Goal: Book appointment/travel/reservation

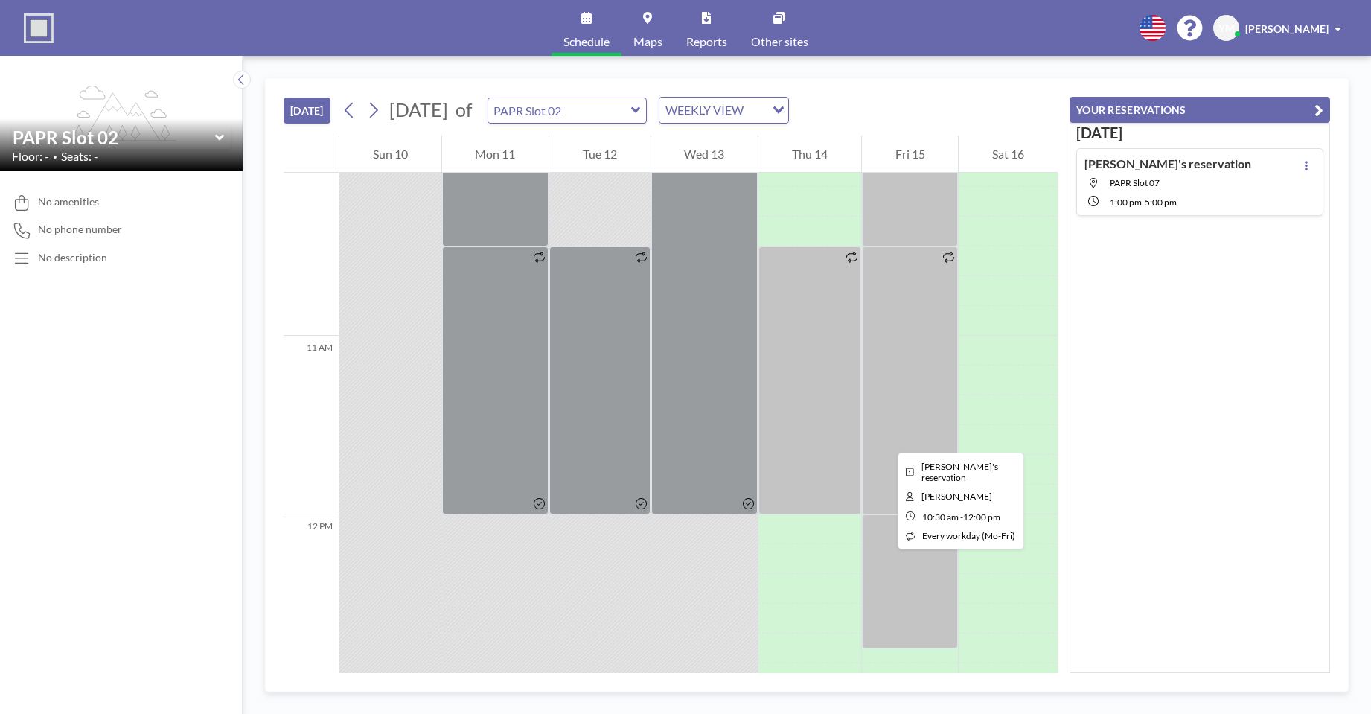
scroll to position [1920, 0]
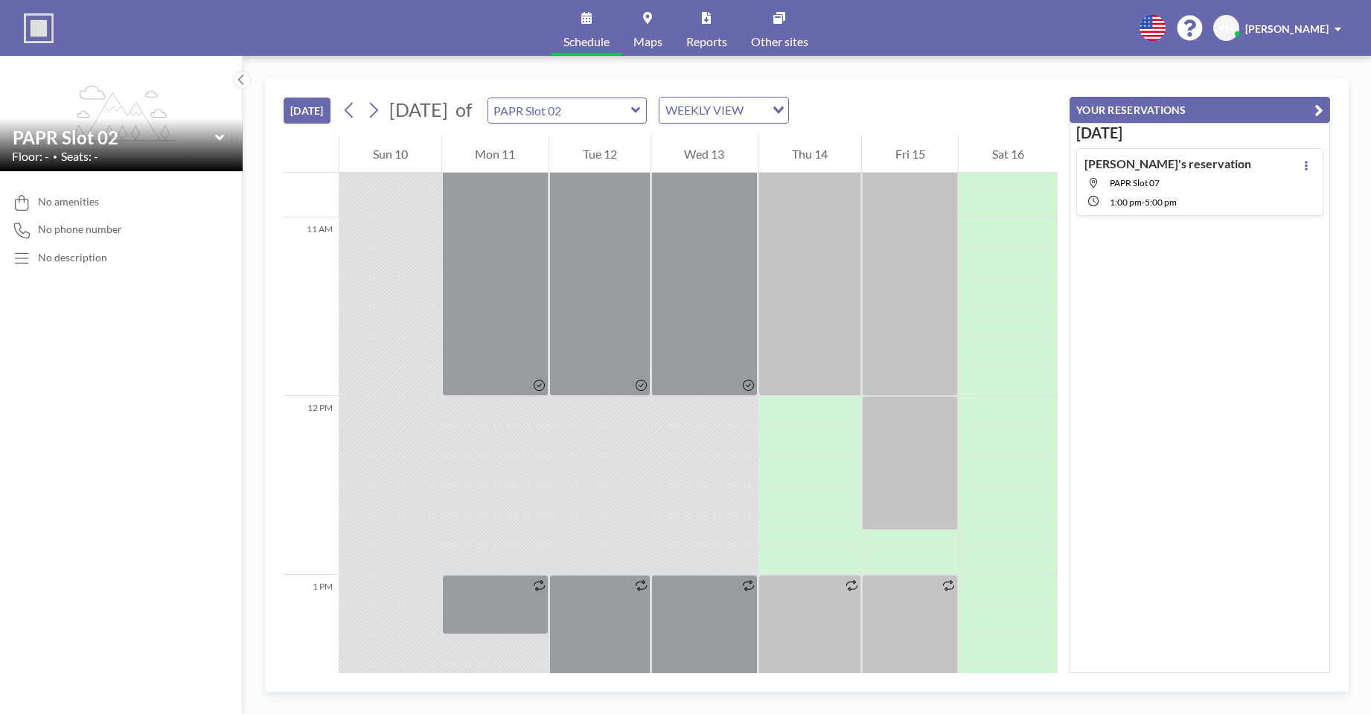
click at [641, 117] on icon at bounding box center [636, 110] width 10 height 15
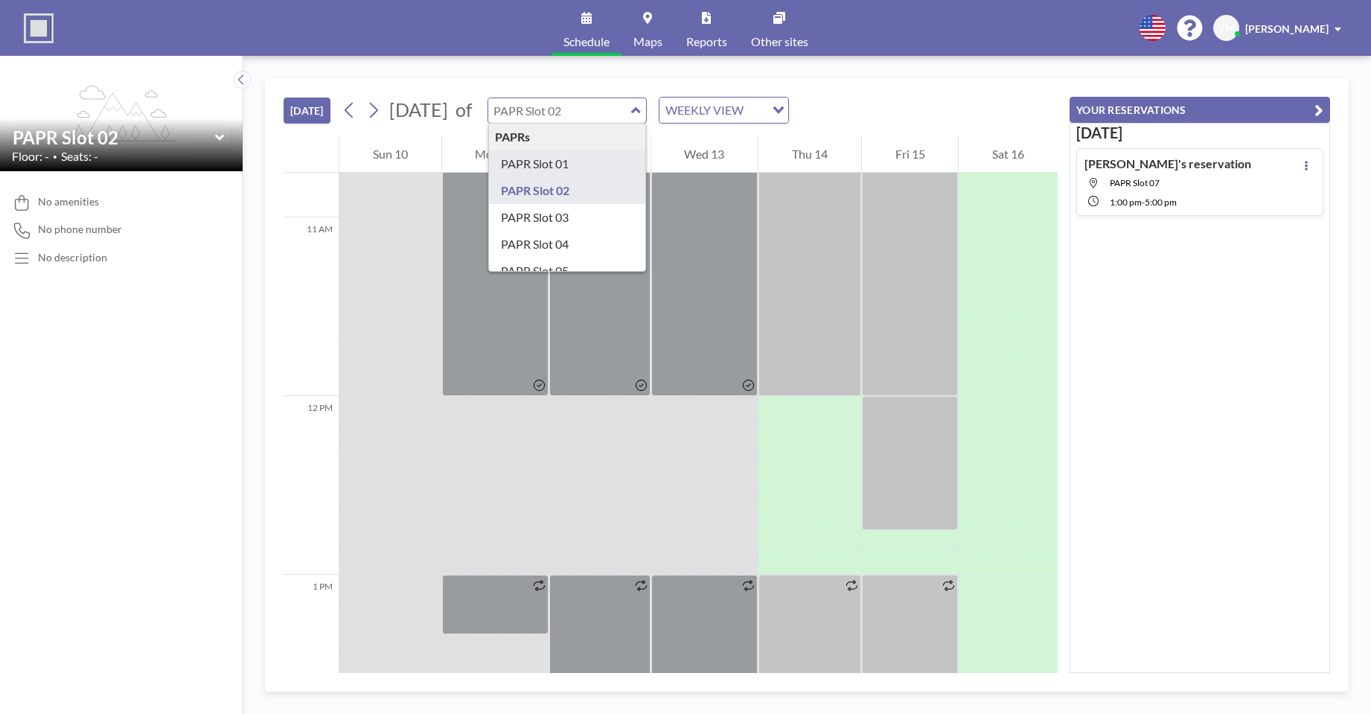
type input "PAPR Slot 01"
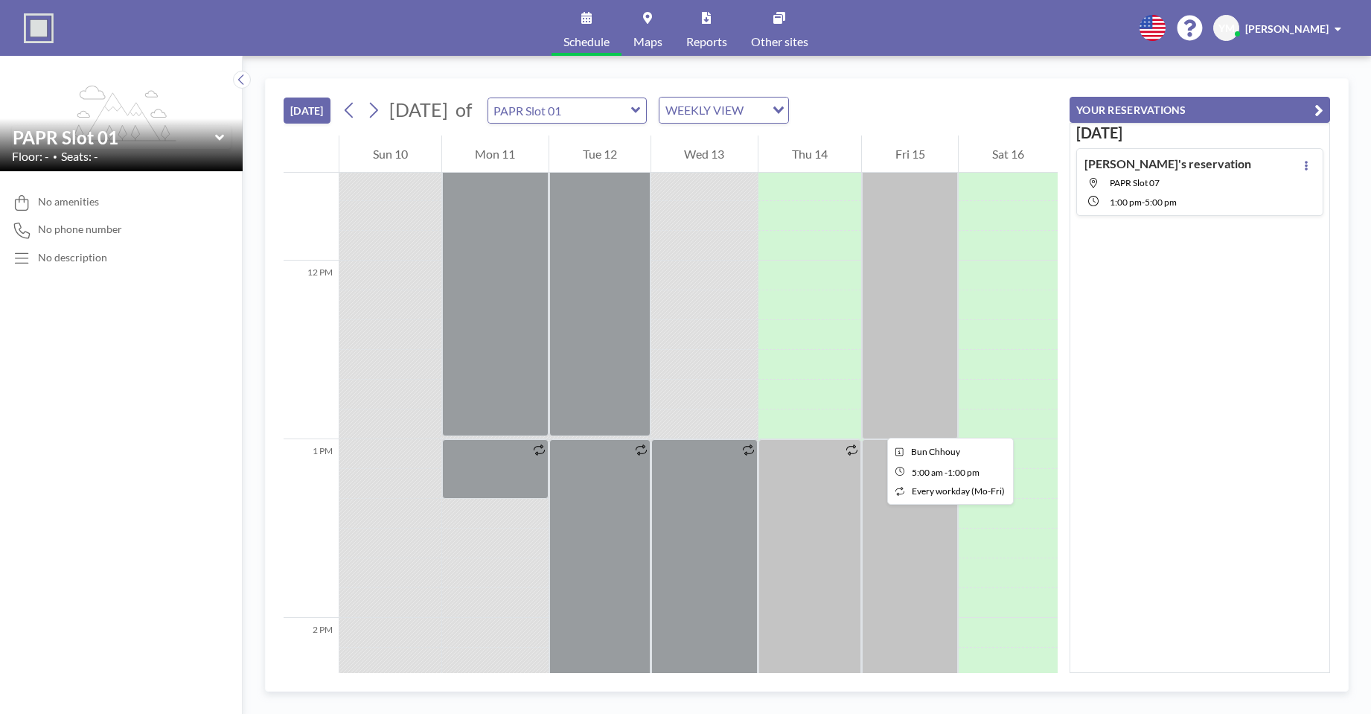
scroll to position [2062, 0]
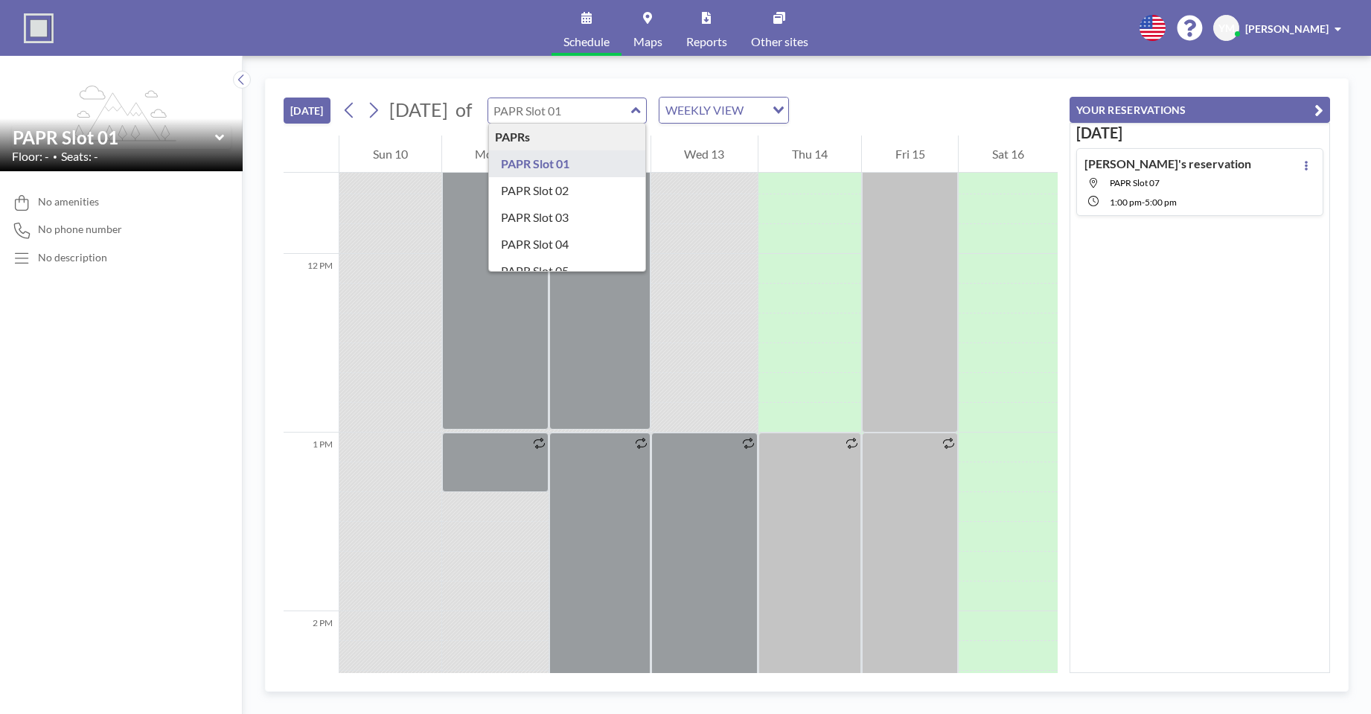
click at [607, 108] on input "text" at bounding box center [559, 110] width 143 height 25
type input "PAPR Slot 03"
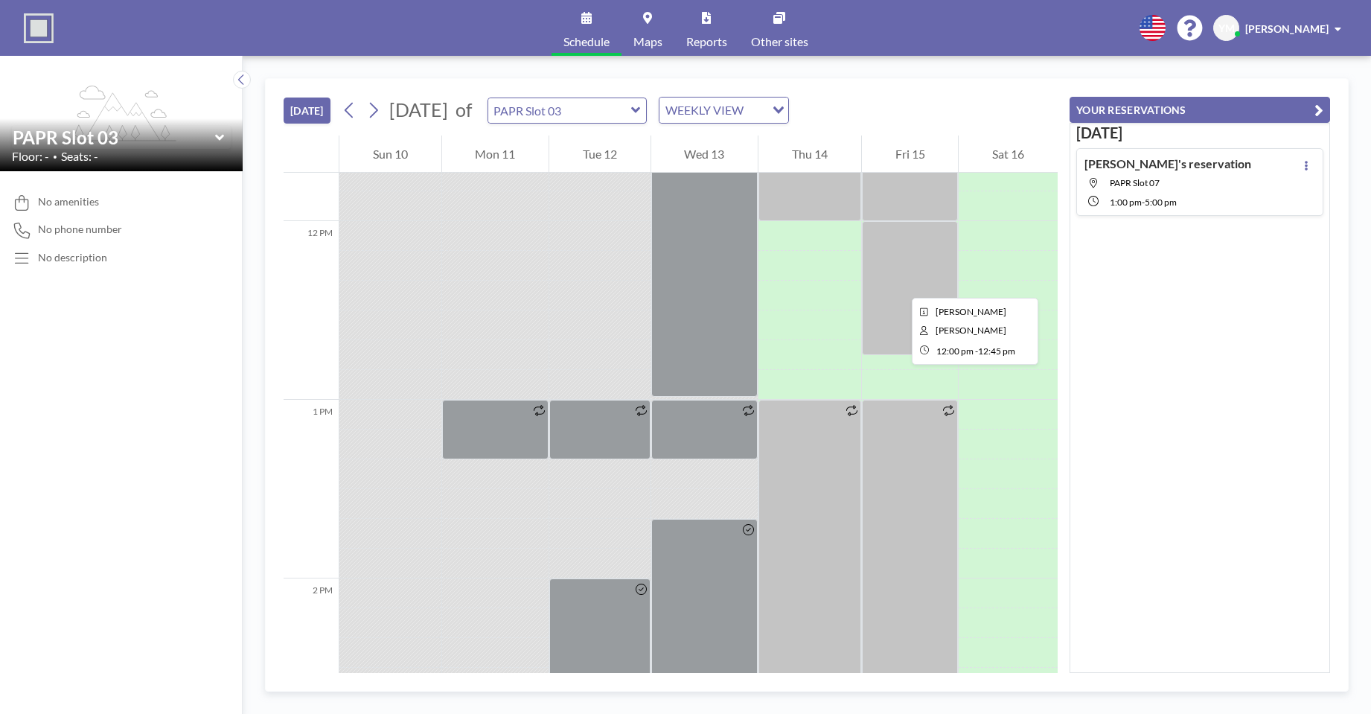
scroll to position [2069, 0]
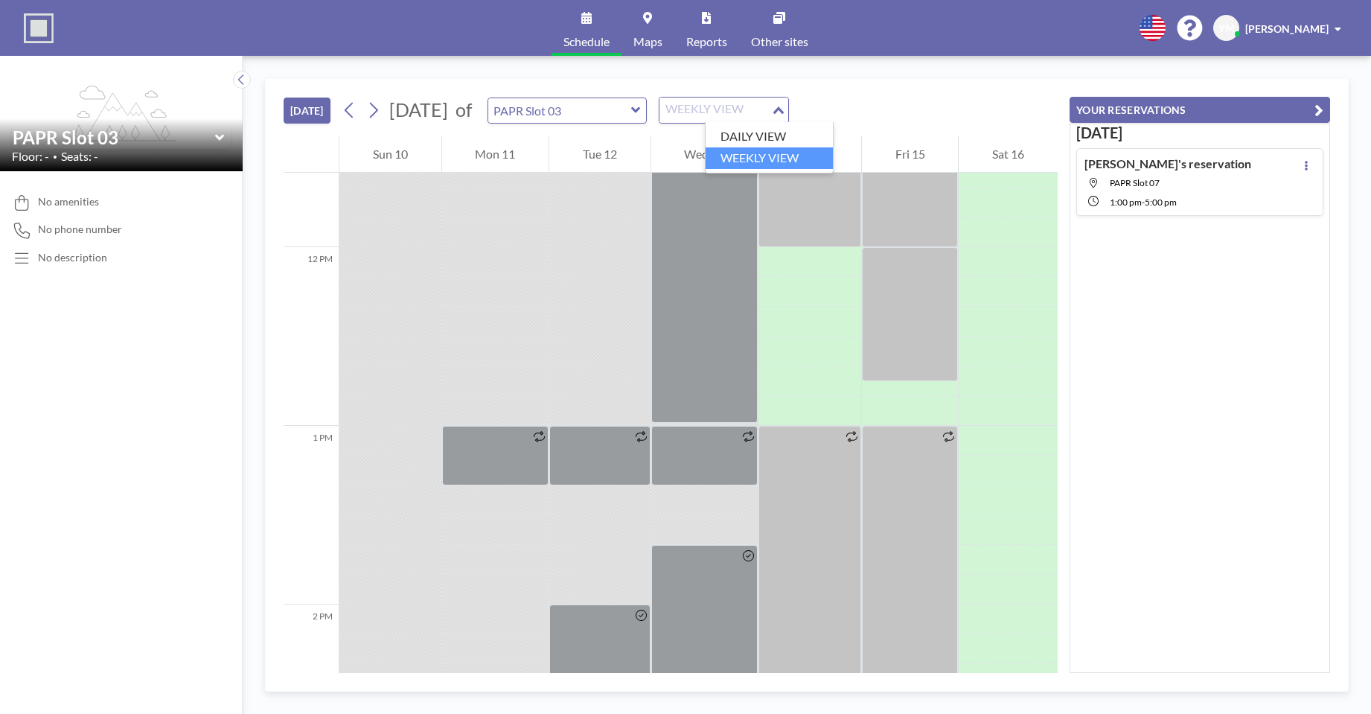
click at [788, 106] on div "Loading..." at bounding box center [779, 108] width 17 height 22
click at [781, 134] on li "DAILY VIEW" at bounding box center [768, 137] width 127 height 22
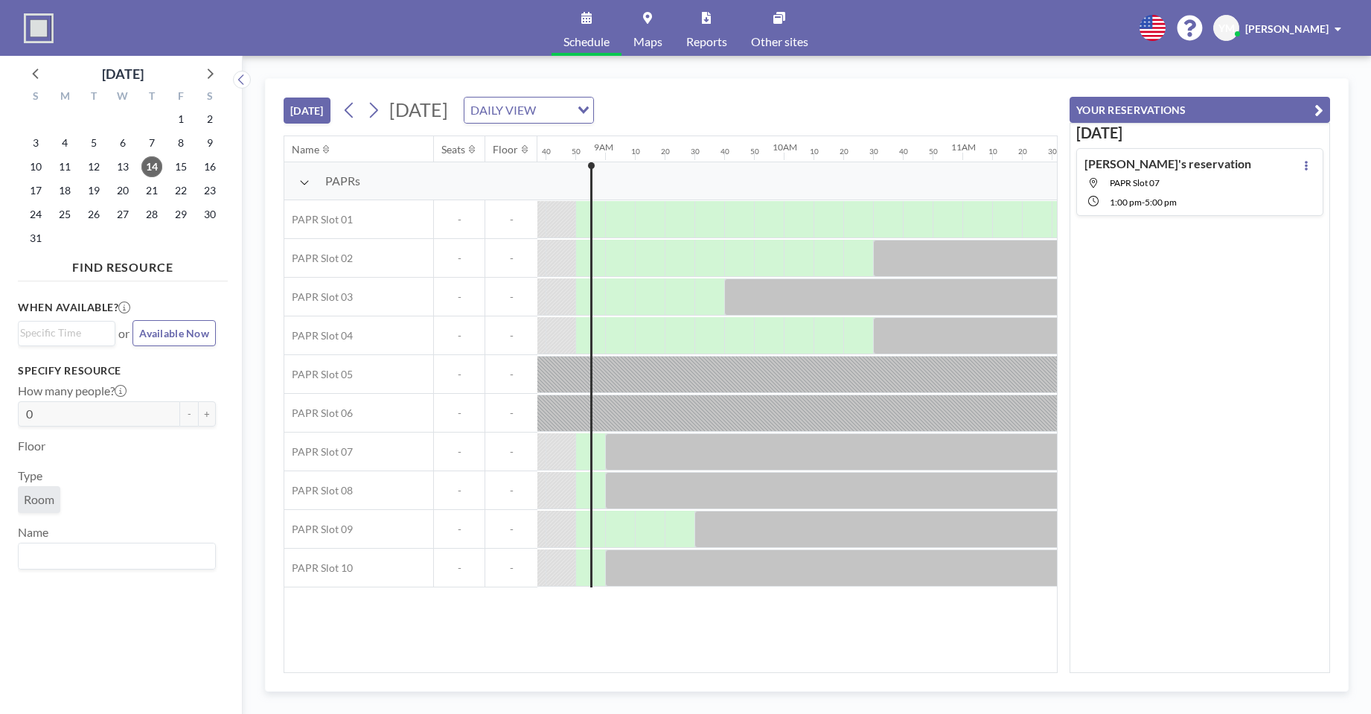
scroll to position [0, 1548]
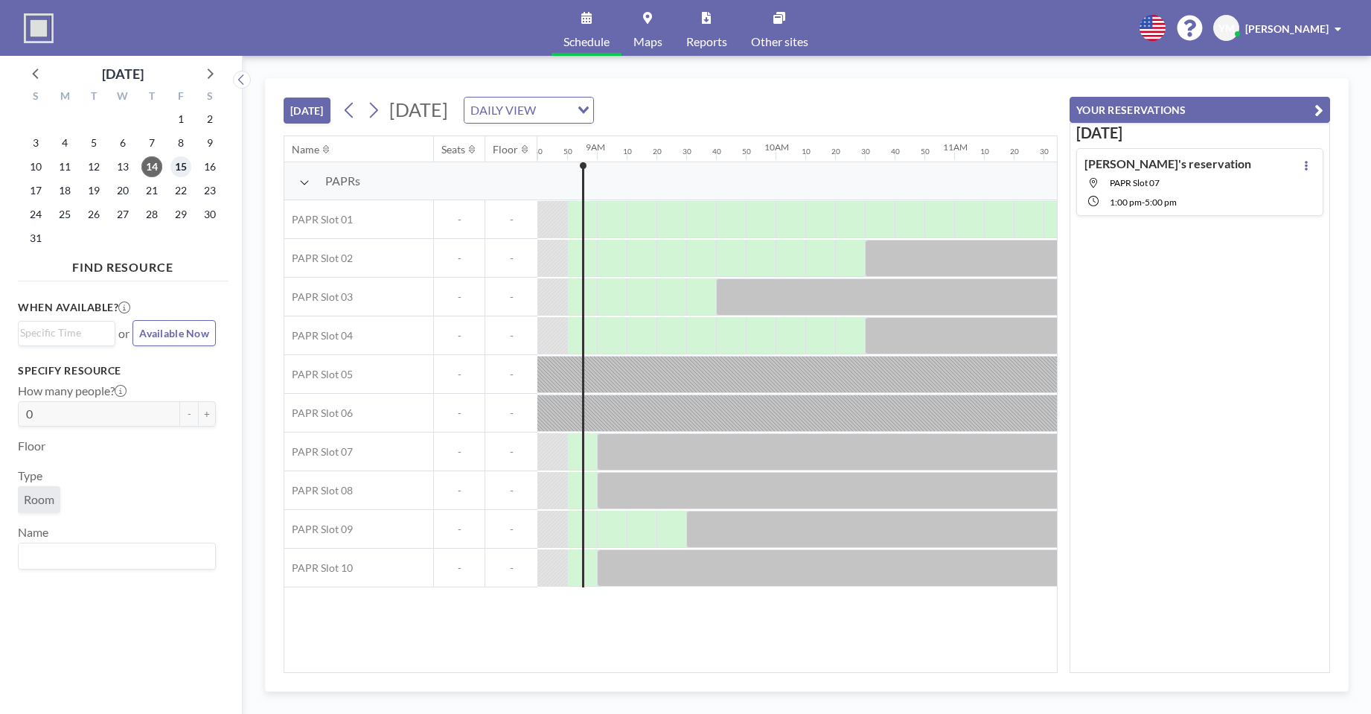
click at [176, 169] on span "15" at bounding box center [180, 166] width 21 height 21
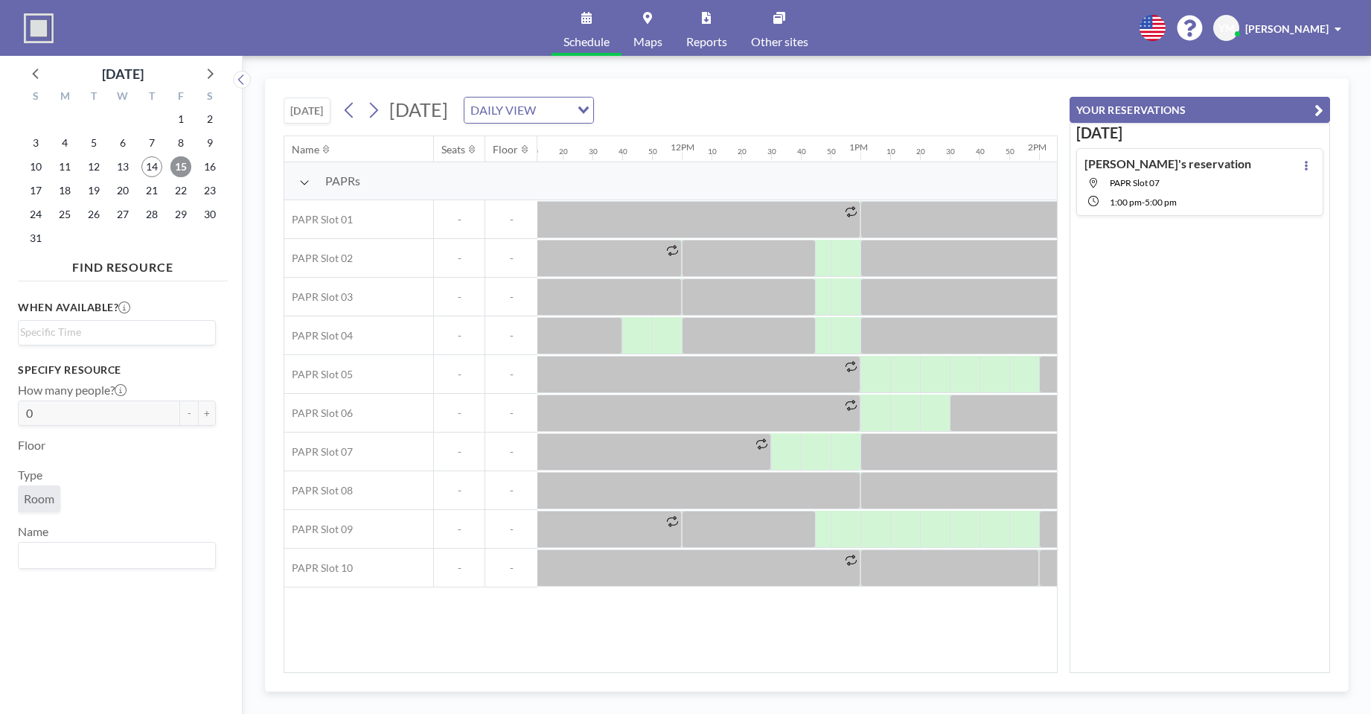
scroll to position [0, 1985]
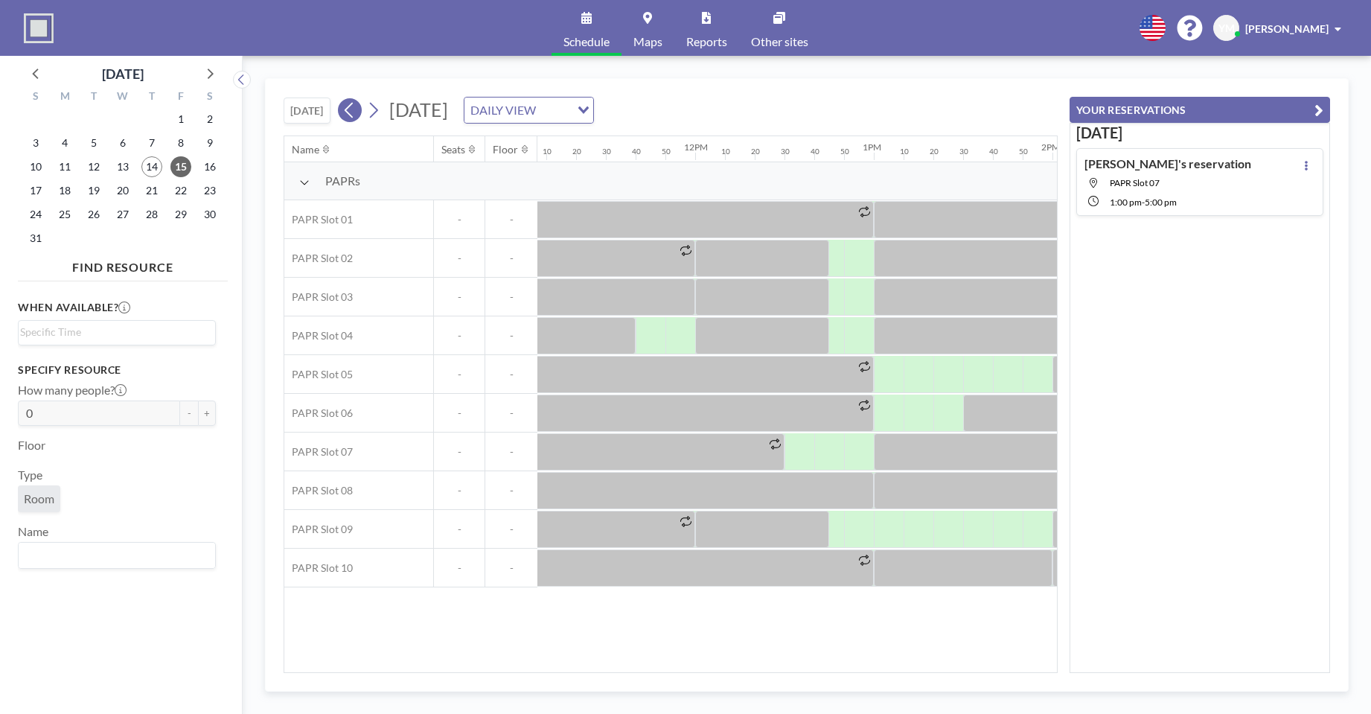
click at [349, 106] on icon at bounding box center [349, 110] width 14 height 22
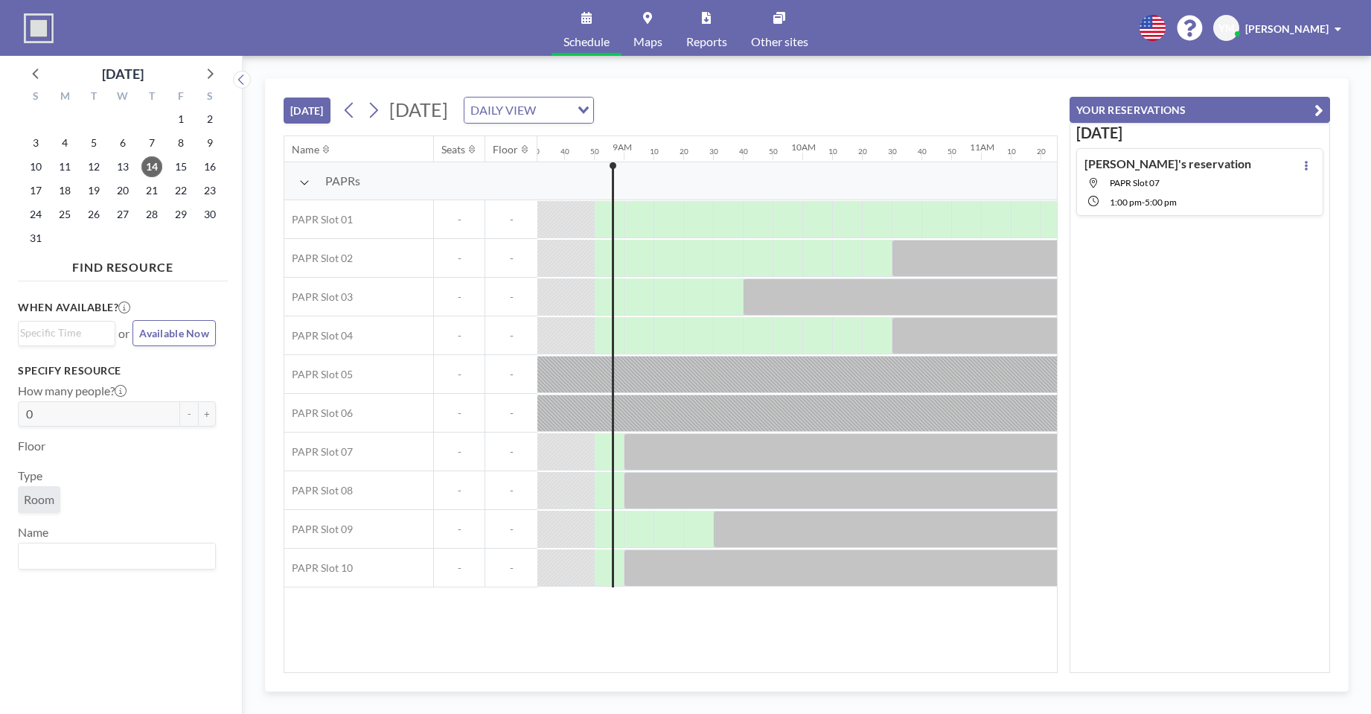
scroll to position [0, 1548]
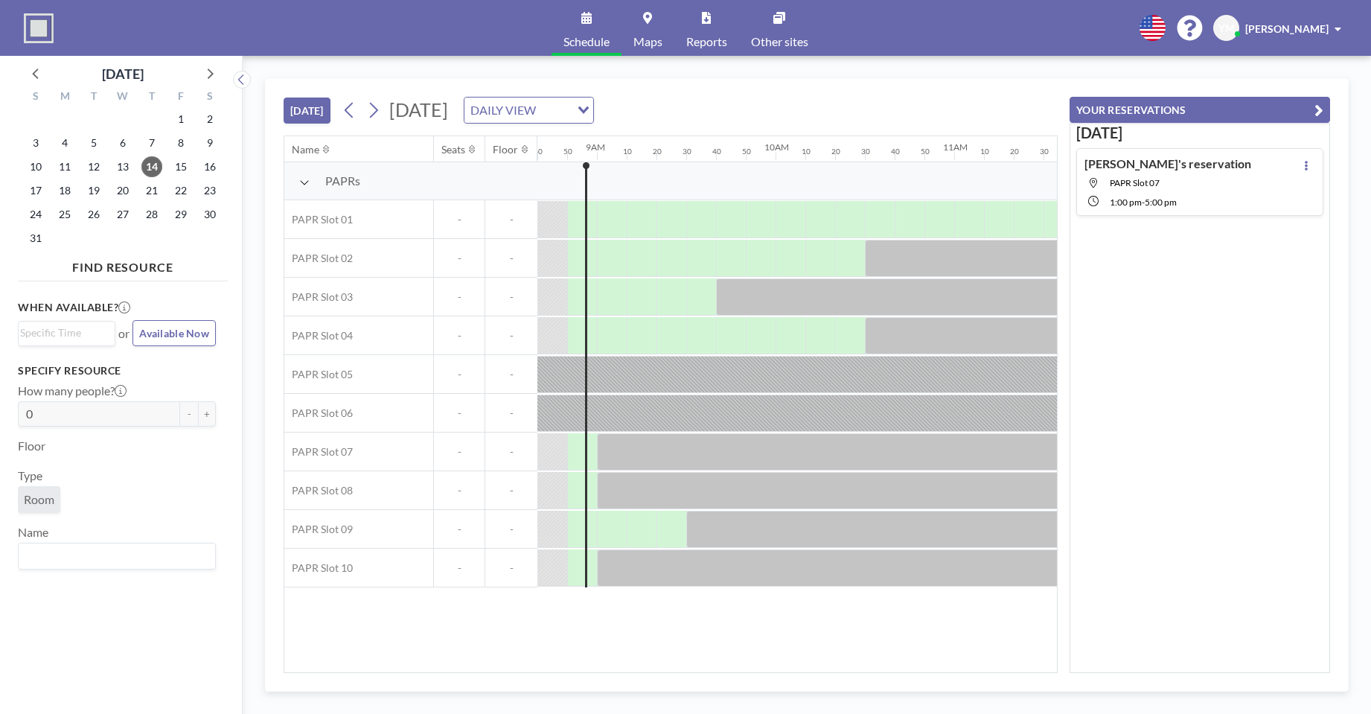
click at [164, 329] on span "Available Now" at bounding box center [174, 333] width 70 height 13
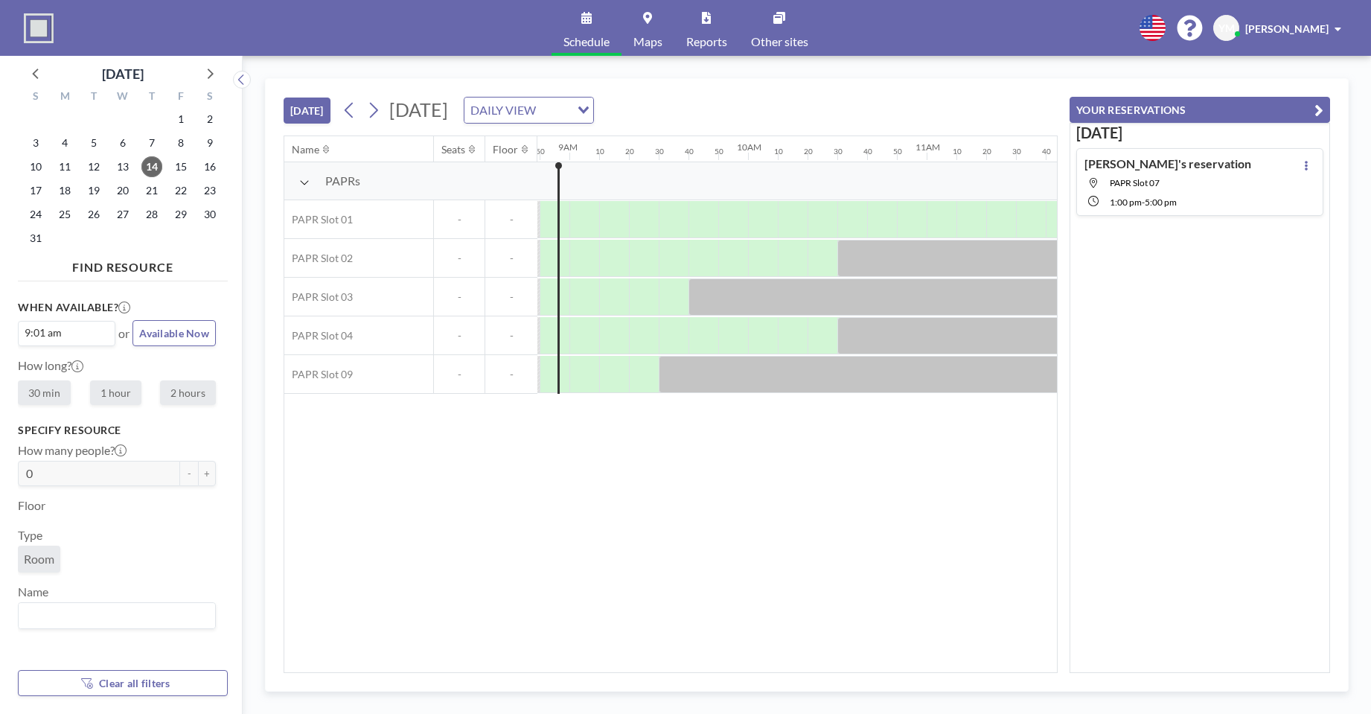
scroll to position [0, 1577]
click at [163, 337] on span "Available Now" at bounding box center [174, 333] width 70 height 13
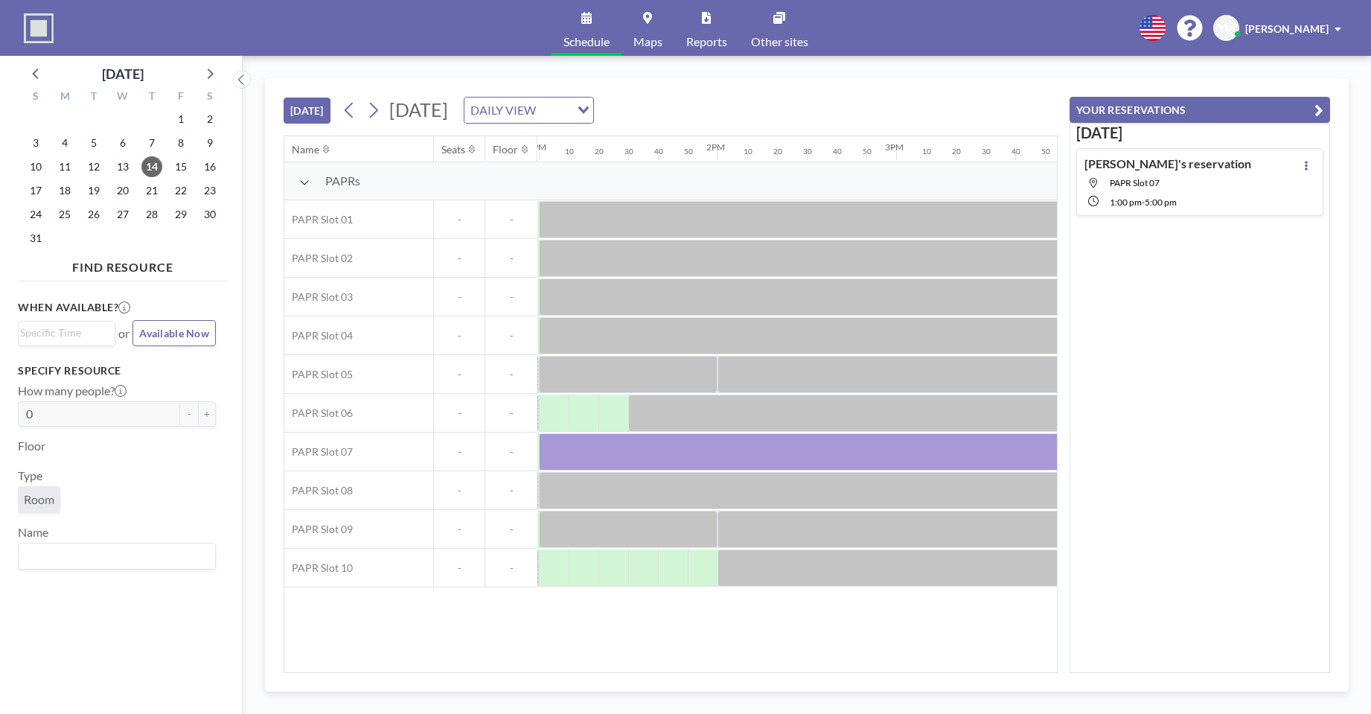
scroll to position [0, 2360]
drag, startPoint x: 760, startPoint y: 664, endPoint x: 716, endPoint y: 670, distance: 44.4
click at [716, 670] on div "Name Seats Floor 12AM 10 20 30 40 50 1AM 10 20 30 40 50 2AM 10 20 30 40 50 3AM …" at bounding box center [670, 404] width 772 height 536
click at [178, 168] on span "15" at bounding box center [180, 166] width 21 height 21
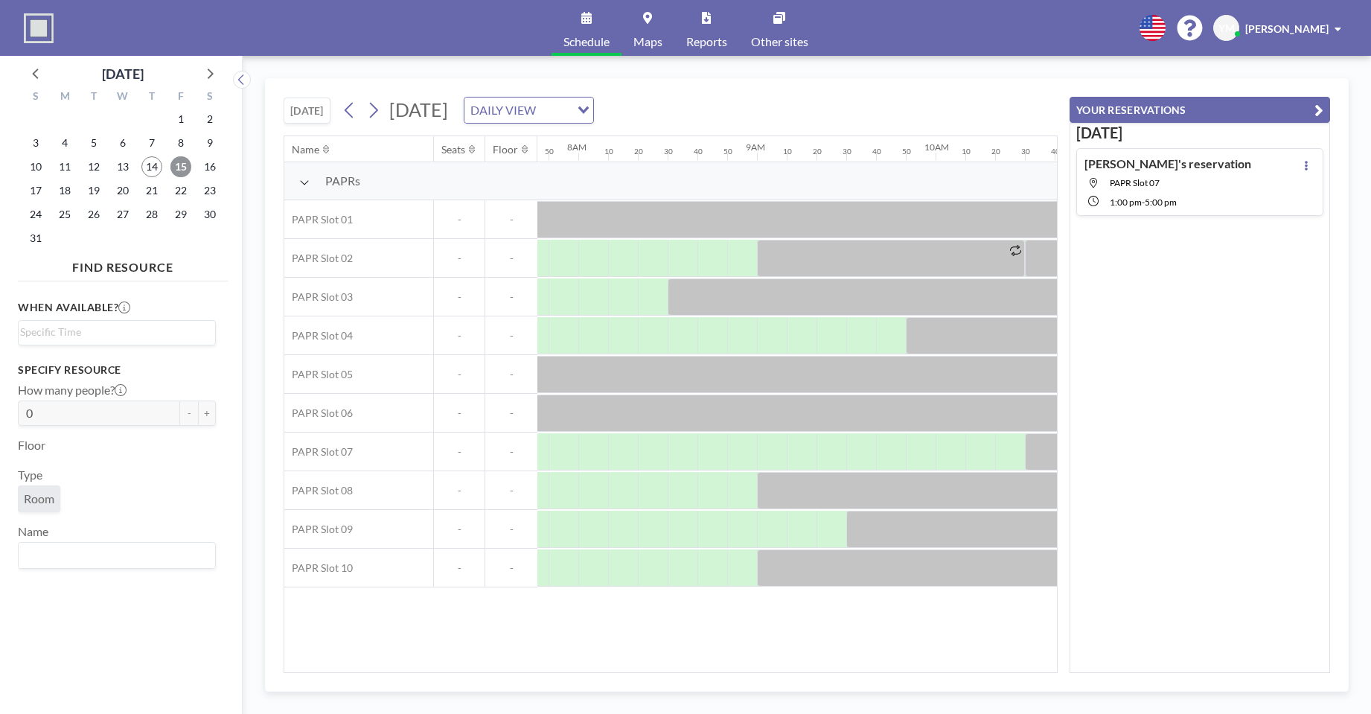
scroll to position [0, 1399]
click at [635, 666] on div "Name Seats Floor 12AM 10 20 30 40 50 1AM 10 20 30 40 50 2AM 10 20 30 40 50 3AM …" at bounding box center [670, 404] width 772 height 536
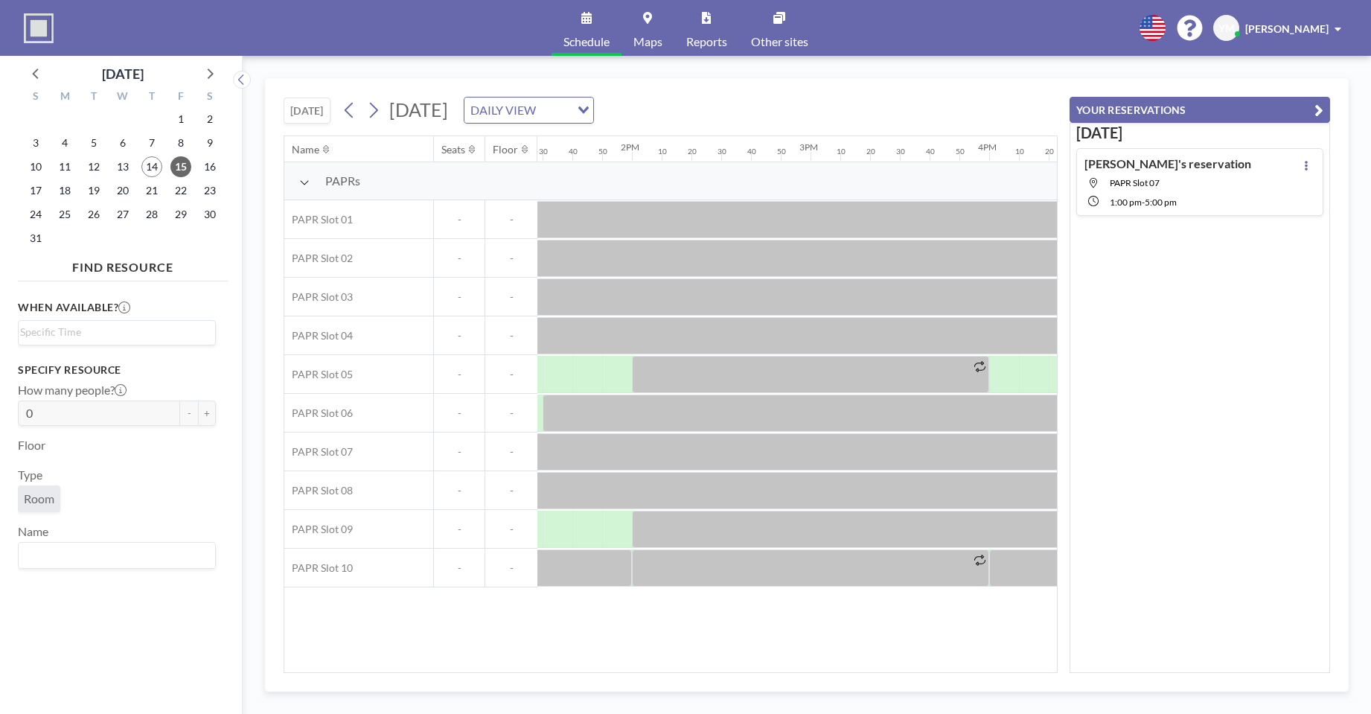
scroll to position [0, 2415]
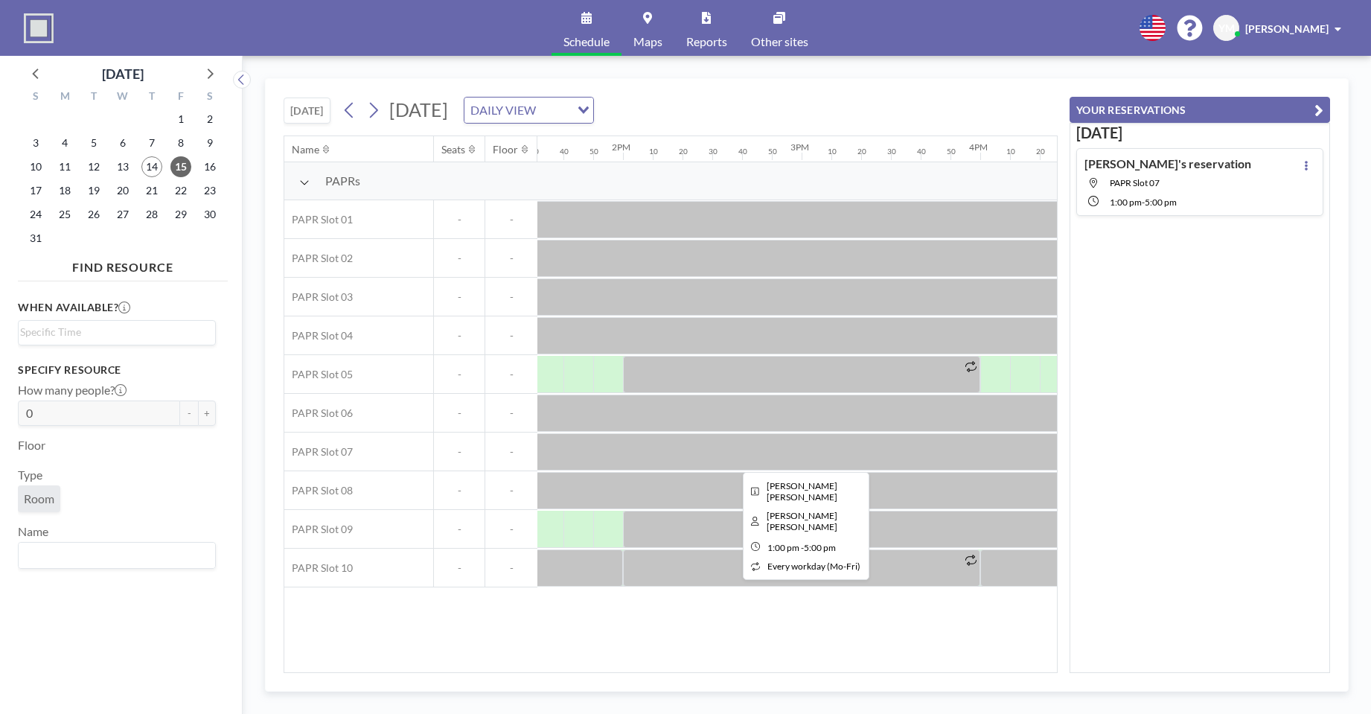
click at [873, 454] on div at bounding box center [801, 451] width 714 height 37
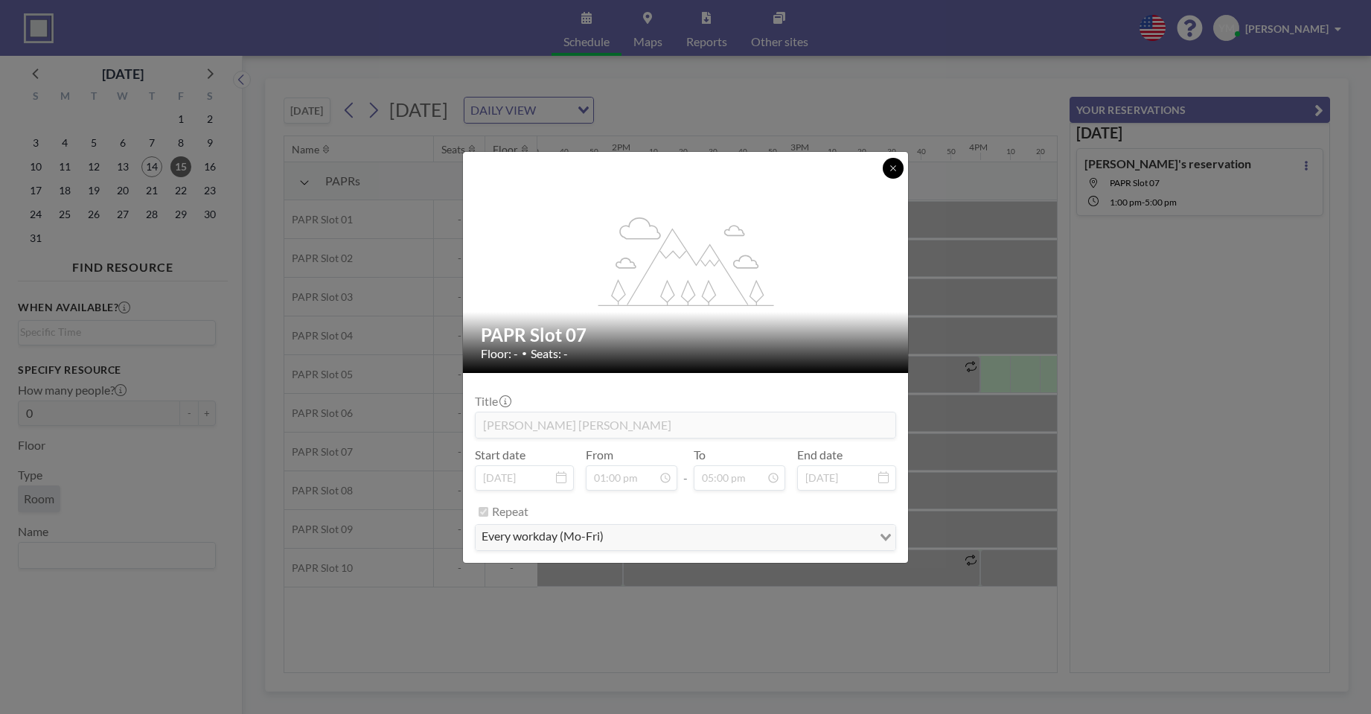
click at [885, 172] on button at bounding box center [892, 168] width 21 height 21
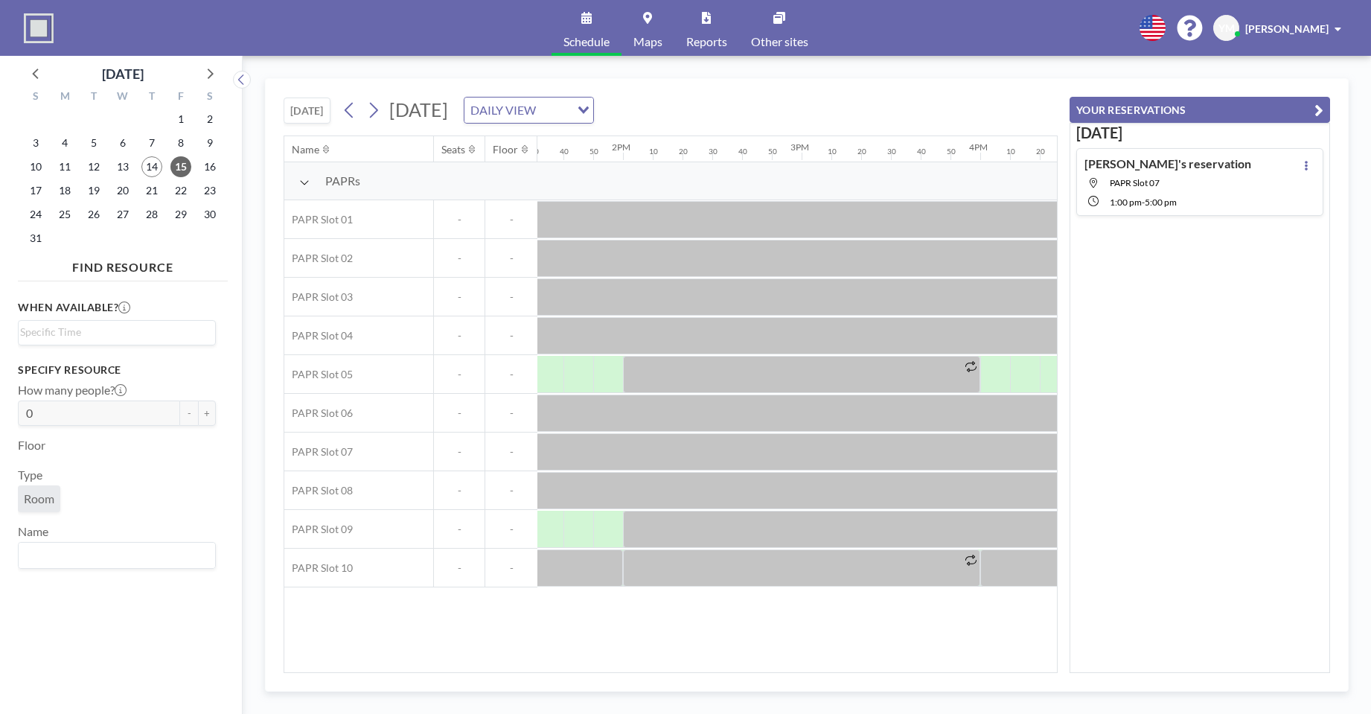
drag, startPoint x: 740, startPoint y: 672, endPoint x: 725, endPoint y: 676, distance: 16.1
click at [725, 676] on div "[DATE] [DATE] DAILY VIEW Loading... Name Seats Floor 12AM 10 20 30 40 50 1AM 10…" at bounding box center [806, 384] width 1083 height 613
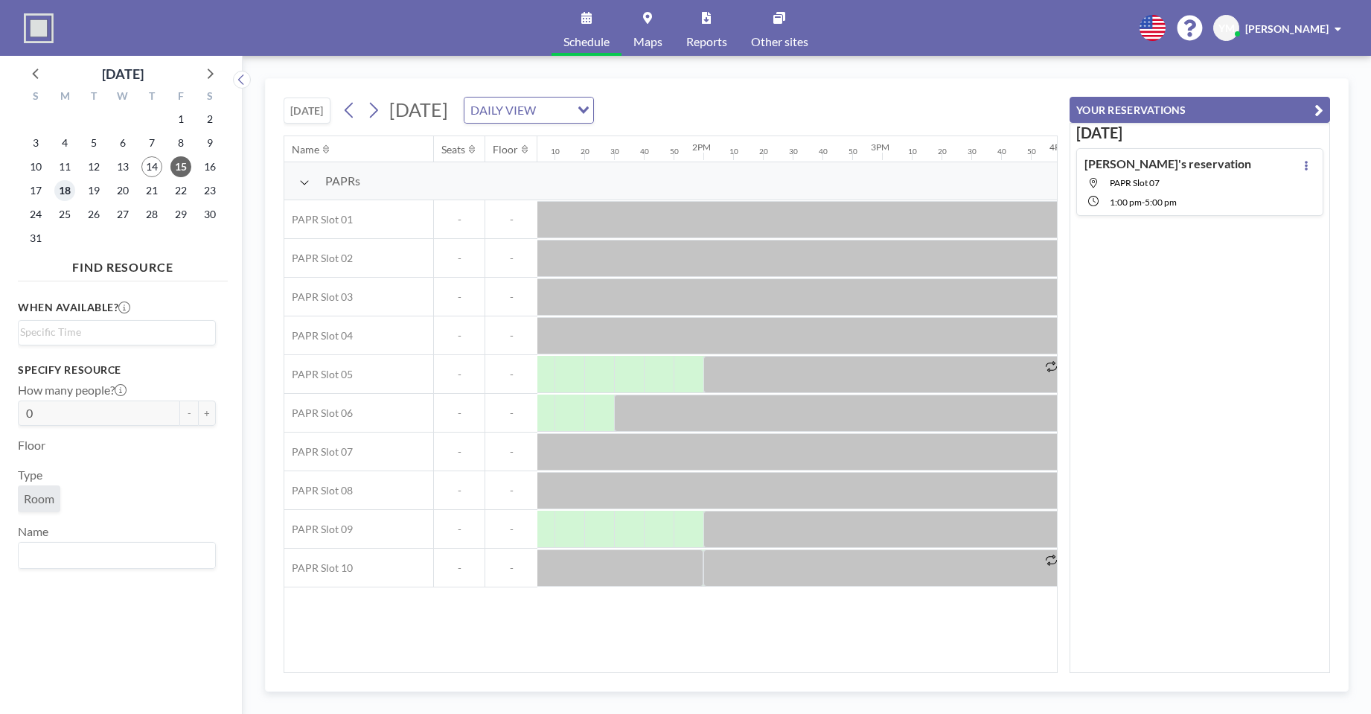
click at [58, 190] on span "18" at bounding box center [64, 190] width 21 height 21
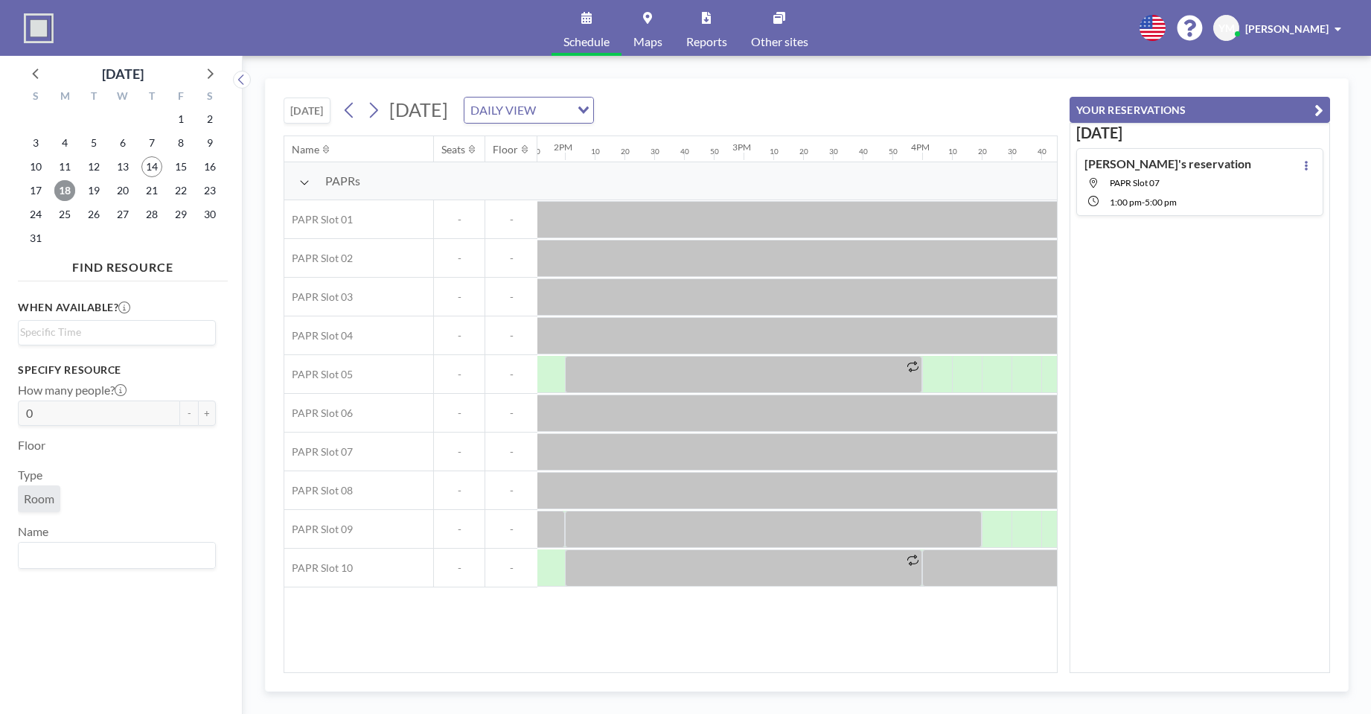
scroll to position [0, 2450]
click at [154, 163] on span "14" at bounding box center [151, 166] width 21 height 21
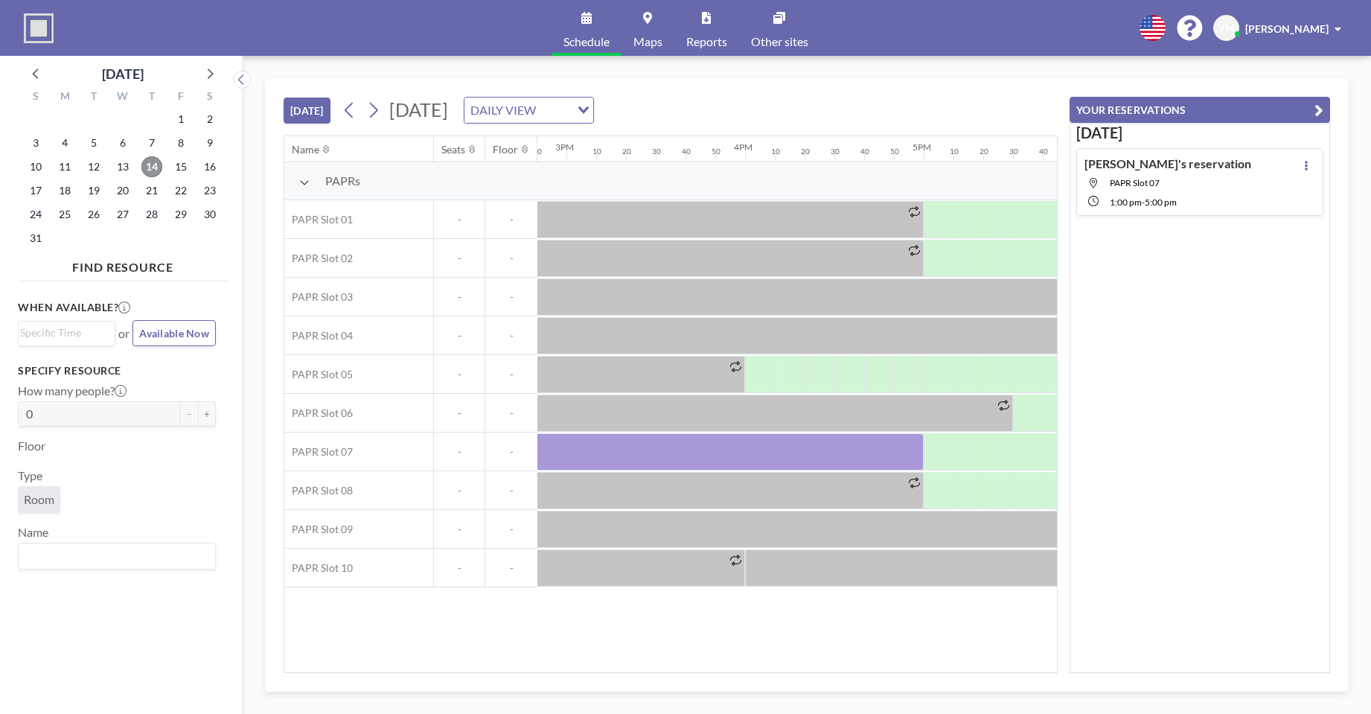
scroll to position [0, 2708]
